Goal: Information Seeking & Learning: Learn about a topic

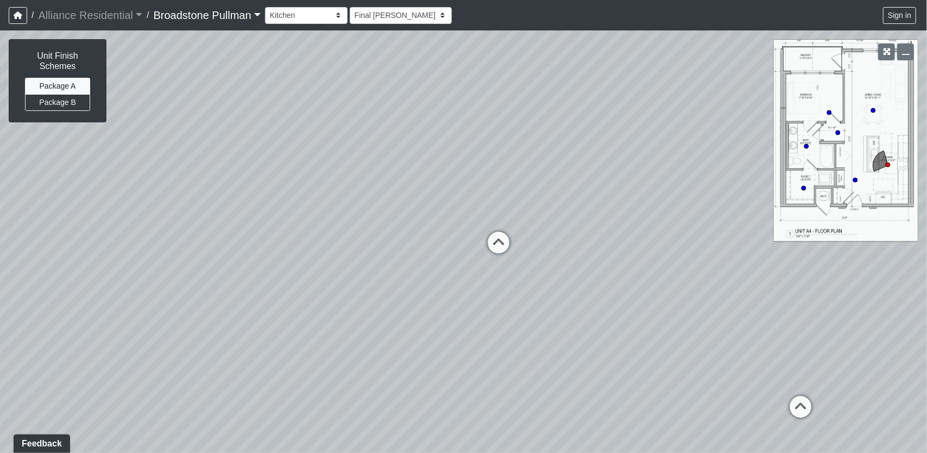
drag, startPoint x: 265, startPoint y: 218, endPoint x: 607, endPoint y: 216, distance: 341.7
click at [607, 216] on div "Loading... Entry Loading... Hall Loading... Living Room" at bounding box center [463, 241] width 927 height 422
click at [76, 105] on button "Package B" at bounding box center [57, 102] width 65 height 17
click at [72, 85] on button "Package A" at bounding box center [57, 86] width 65 height 17
click at [71, 103] on button "Package B" at bounding box center [57, 102] width 65 height 17
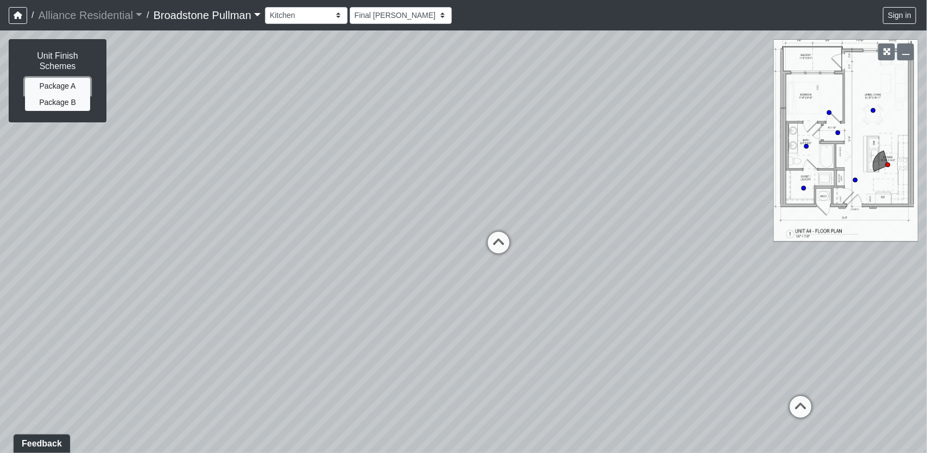
click at [70, 86] on button "Package A" at bounding box center [57, 86] width 65 height 17
drag, startPoint x: 651, startPoint y: 303, endPoint x: 547, endPoint y: 310, distance: 104.5
click at [531, 296] on div "Loading... Entry Loading... Hall Loading... Living Room" at bounding box center [463, 241] width 927 height 422
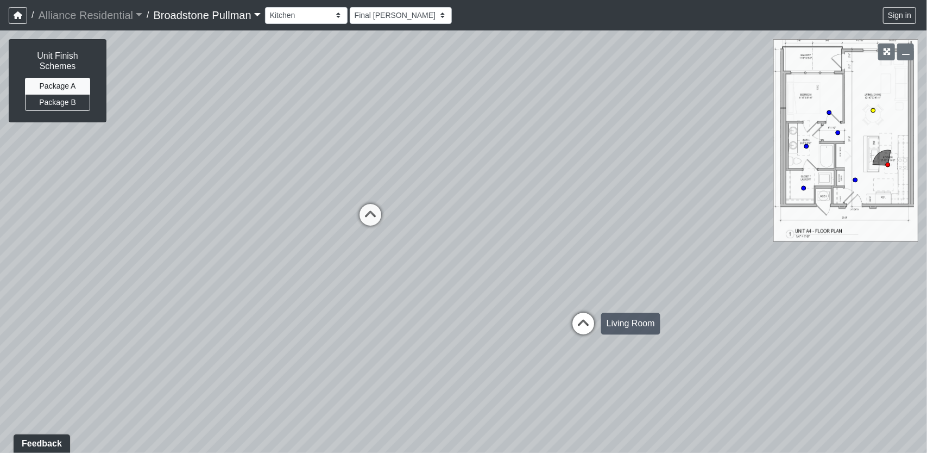
click at [580, 320] on icon at bounding box center [583, 328] width 33 height 33
drag, startPoint x: 443, startPoint y: 211, endPoint x: 850, endPoint y: 196, distance: 406.6
click at [850, 196] on div "Loading... Entry Loading... Hall Loading... Living Room Loading... Hall Loading…" at bounding box center [463, 241] width 927 height 422
click at [332, 340] on icon at bounding box center [330, 354] width 33 height 33
select select "unit-a4-hall"
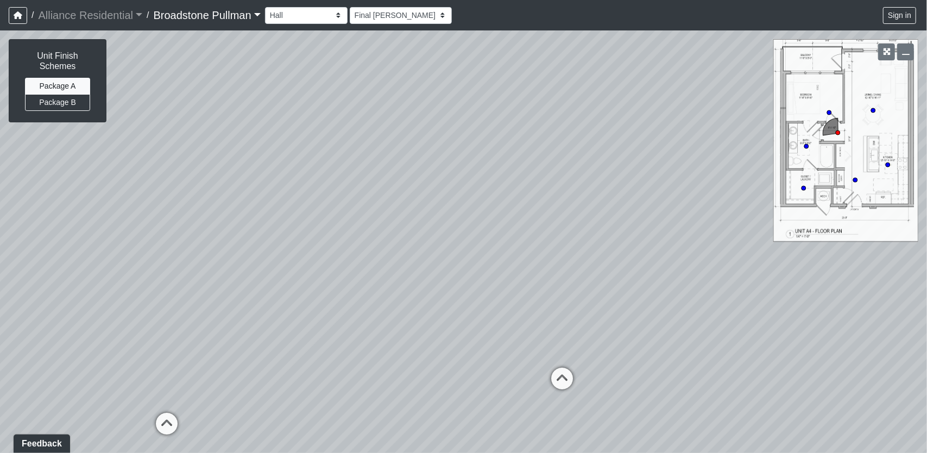
drag, startPoint x: 684, startPoint y: 269, endPoint x: 348, endPoint y: 215, distance: 340.6
click at [332, 209] on div "Loading... Entry Loading... Hall Loading... Living Room Loading... Hall Loading…" at bounding box center [463, 241] width 927 height 422
drag, startPoint x: 559, startPoint y: 379, endPoint x: 362, endPoint y: 208, distance: 260.4
click at [362, 208] on div "Loading... Entry Loading... Hall Loading... Living Room Loading... Hall Loading…" at bounding box center [463, 241] width 927 height 422
drag, startPoint x: 541, startPoint y: 264, endPoint x: 633, endPoint y: 334, distance: 115.9
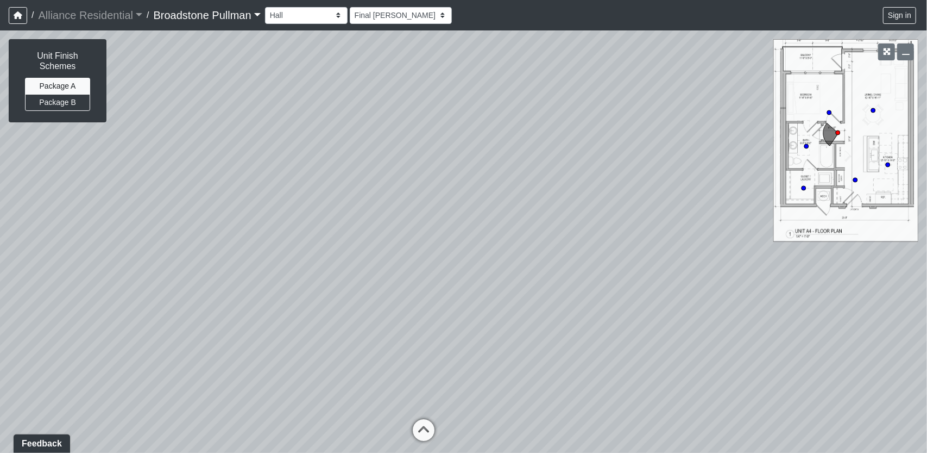
click at [633, 334] on div "Loading... Entry Loading... Hall Loading... Living Room Loading... Hall Loading…" at bounding box center [463, 241] width 927 height 422
click at [58, 98] on button "Package B" at bounding box center [57, 102] width 65 height 17
click at [60, 84] on button "Package A" at bounding box center [57, 86] width 65 height 17
click at [64, 103] on button "Package B" at bounding box center [57, 102] width 65 height 17
click at [55, 82] on button "Package A" at bounding box center [57, 86] width 65 height 17
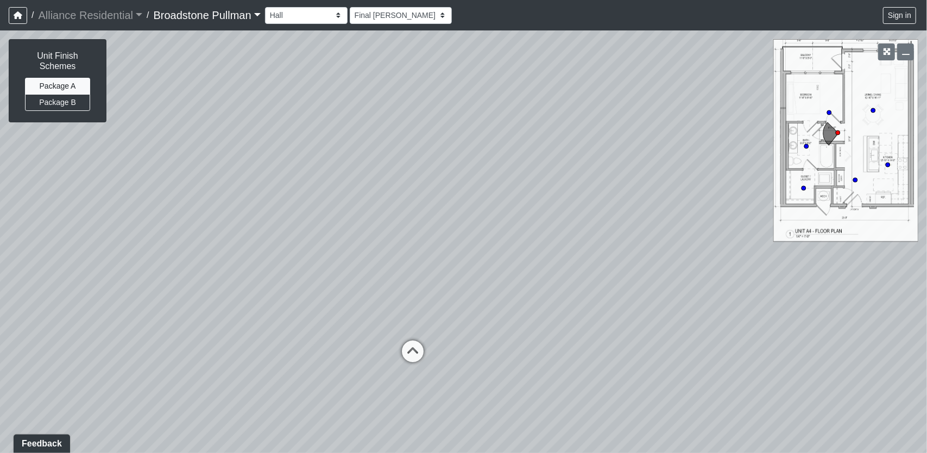
click at [401, 229] on div "Loading... Entry Loading... Hall Loading... Living Room Loading... Hall Loading…" at bounding box center [463, 241] width 927 height 422
drag, startPoint x: 401, startPoint y: 229, endPoint x: 516, endPoint y: 209, distance: 116.9
click at [516, 209] on div "Loading... Entry Loading... Hall Loading... Living Room Loading... Hall Loading…" at bounding box center [463, 241] width 927 height 422
